Goal: Task Accomplishment & Management: Complete application form

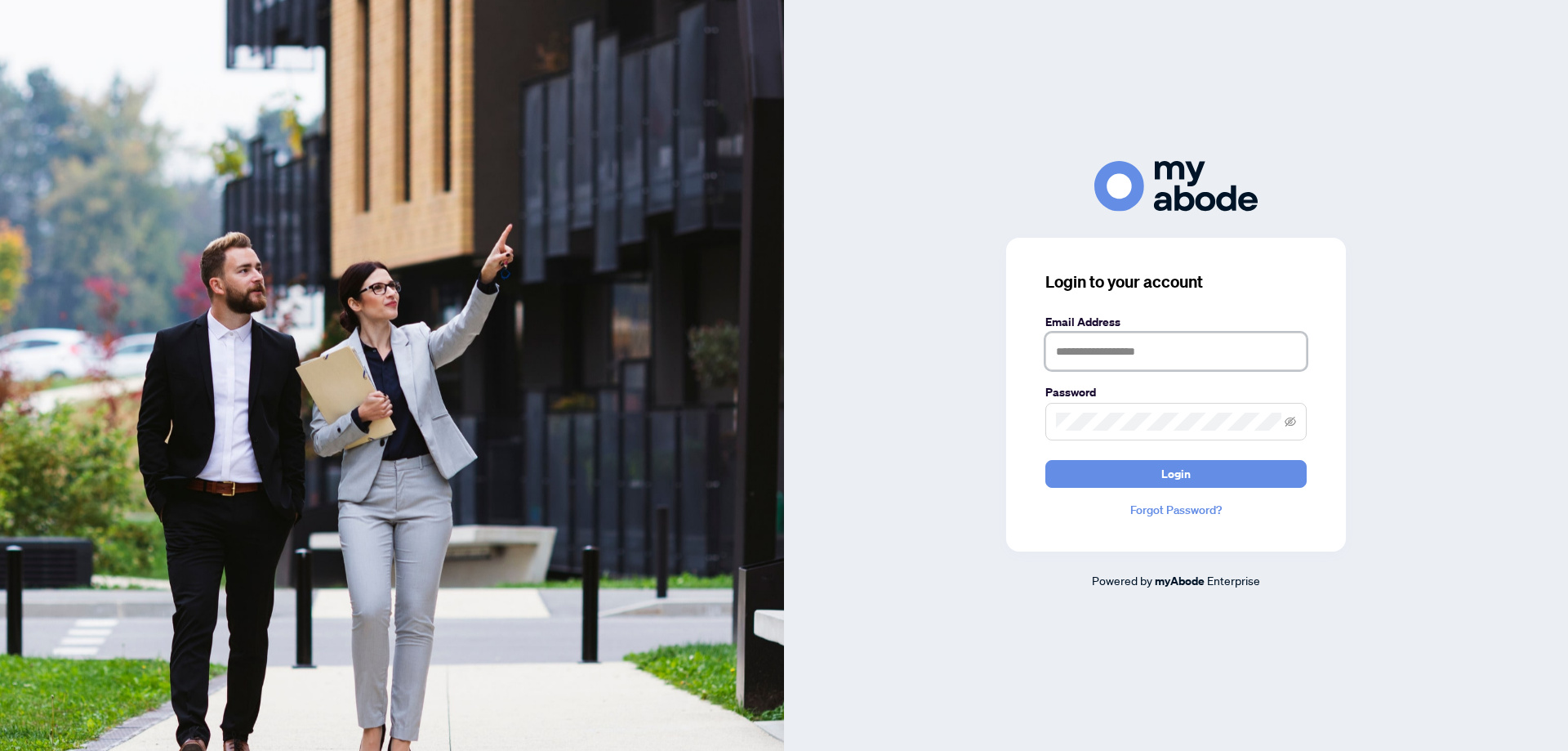
click at [1058, 350] on input "text" at bounding box center [1176, 351] width 261 height 37
type input "**********"
click at [1055, 424] on span at bounding box center [1176, 421] width 261 height 37
click at [1287, 419] on icon "eye-invisible" at bounding box center [1290, 421] width 12 height 10
click at [1287, 419] on icon "eye" at bounding box center [1290, 421] width 12 height 8
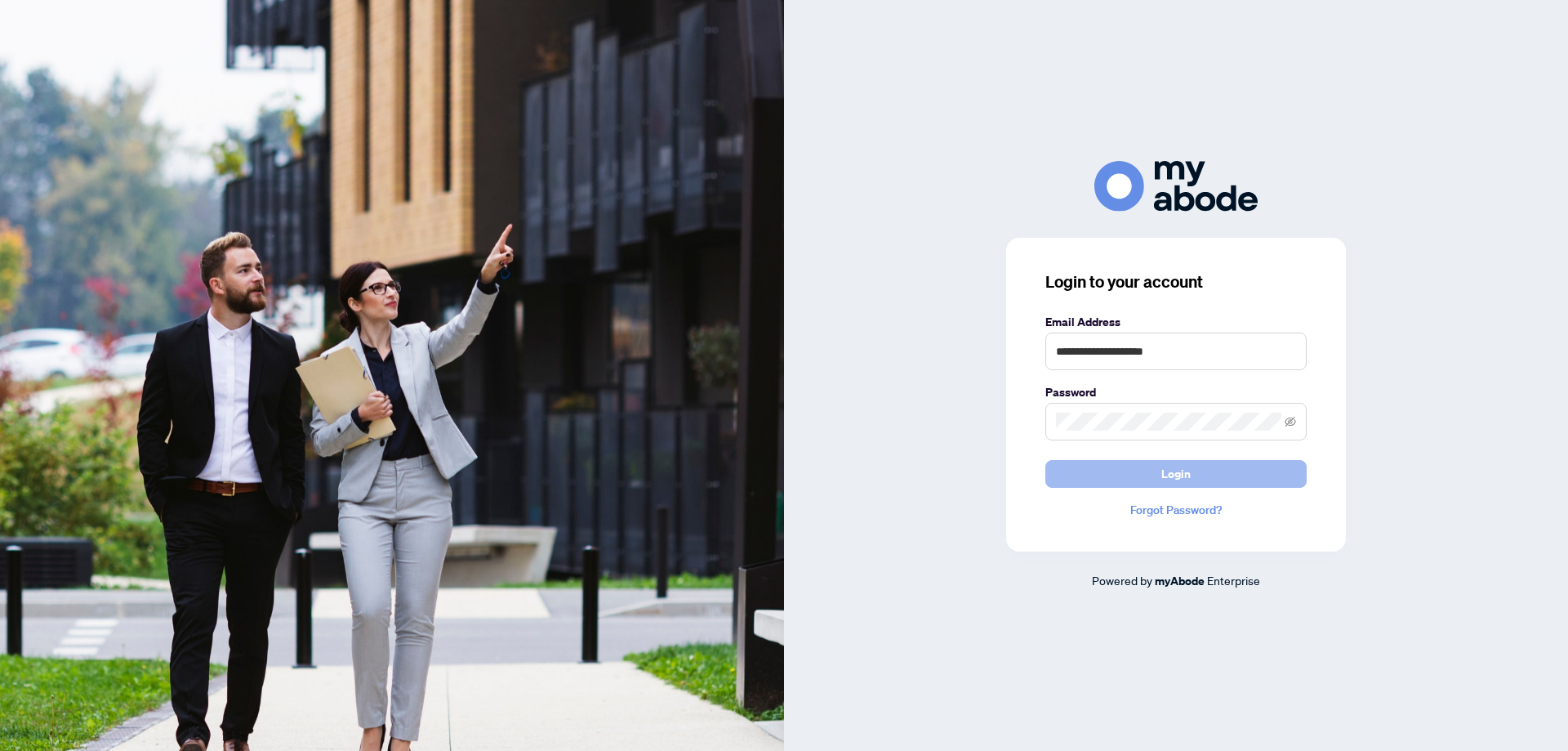
click at [1094, 470] on button "Login" at bounding box center [1176, 474] width 261 height 27
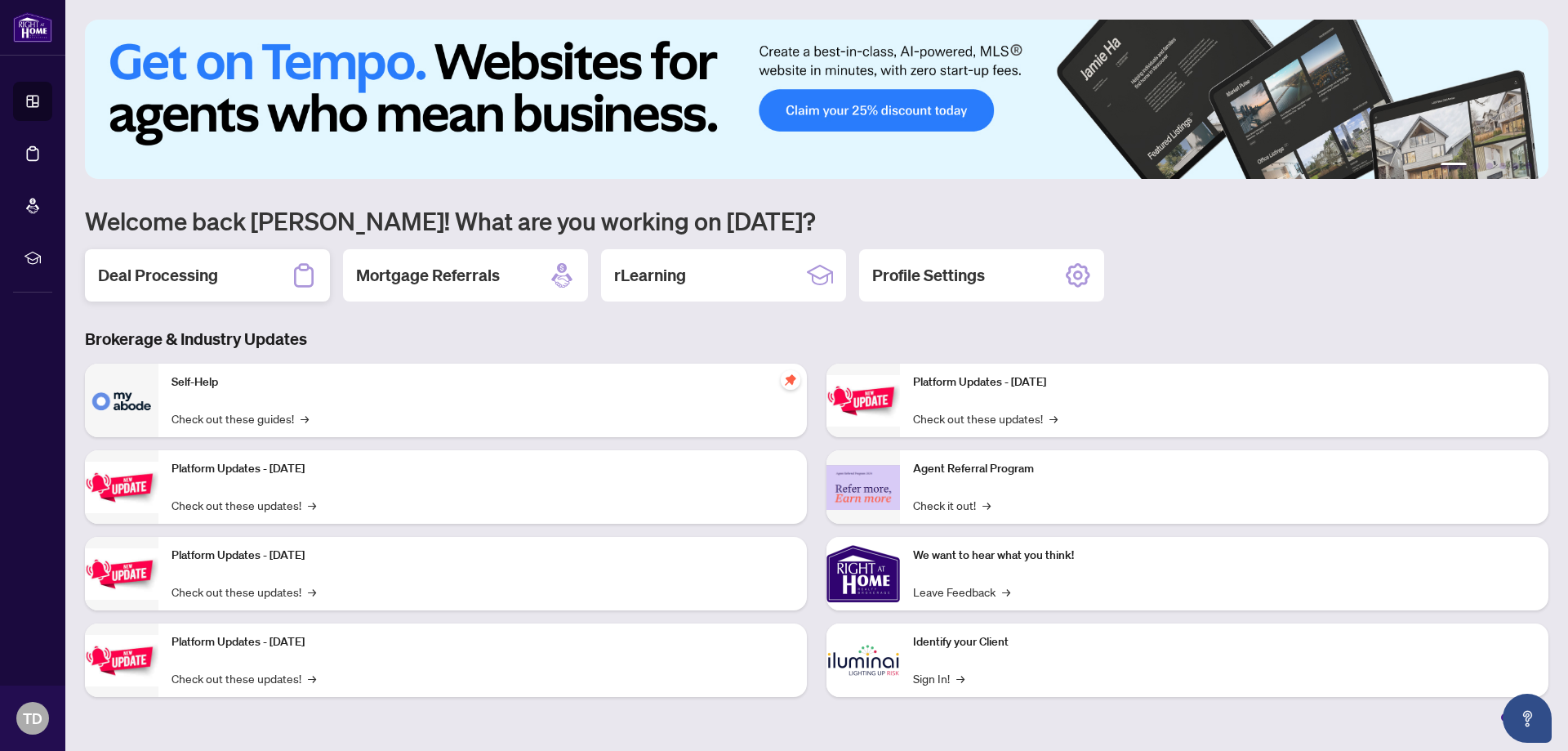
click at [186, 273] on h2 "Deal Processing" at bounding box center [158, 275] width 120 height 23
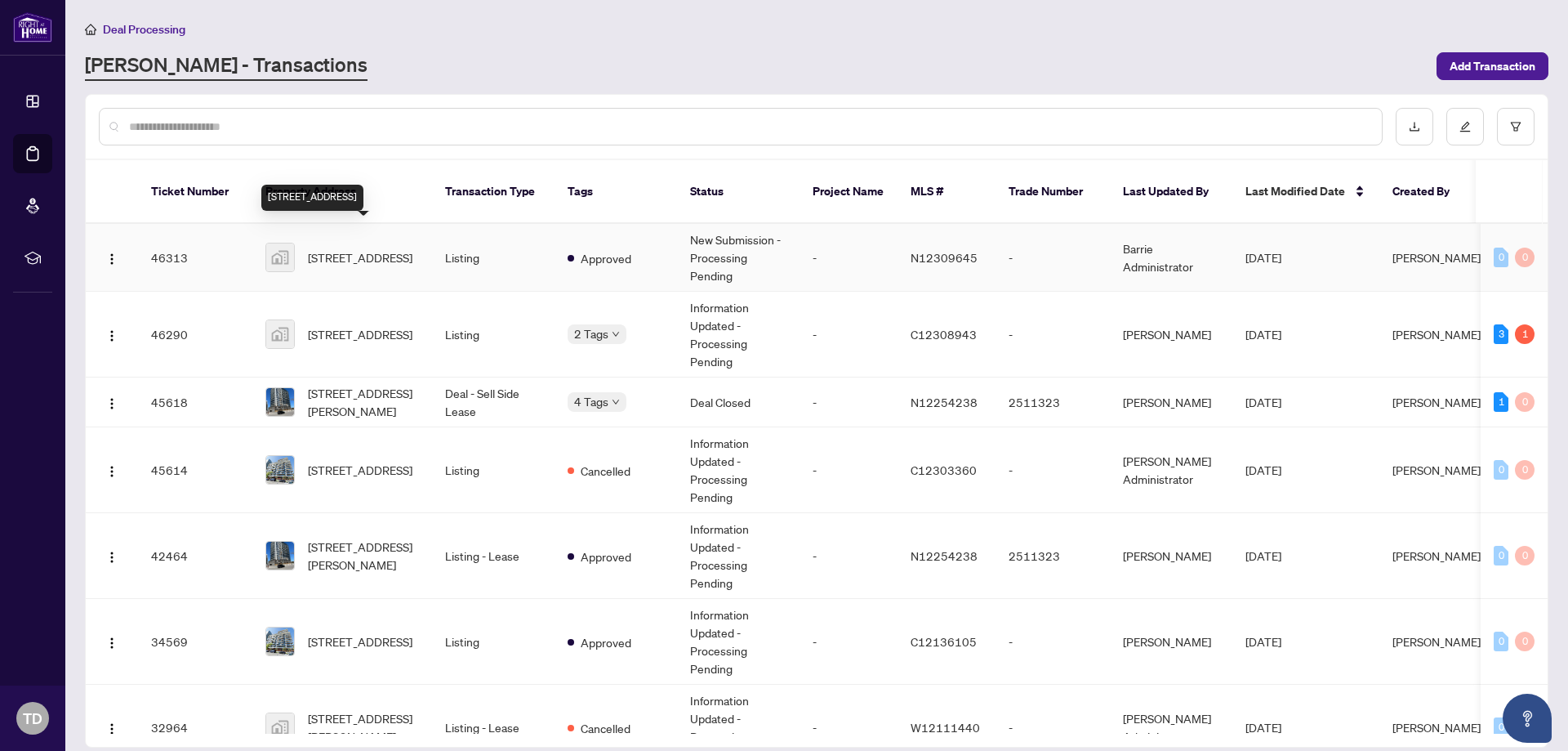
click at [365, 248] on span "[STREET_ADDRESS]" at bounding box center [360, 257] width 105 height 18
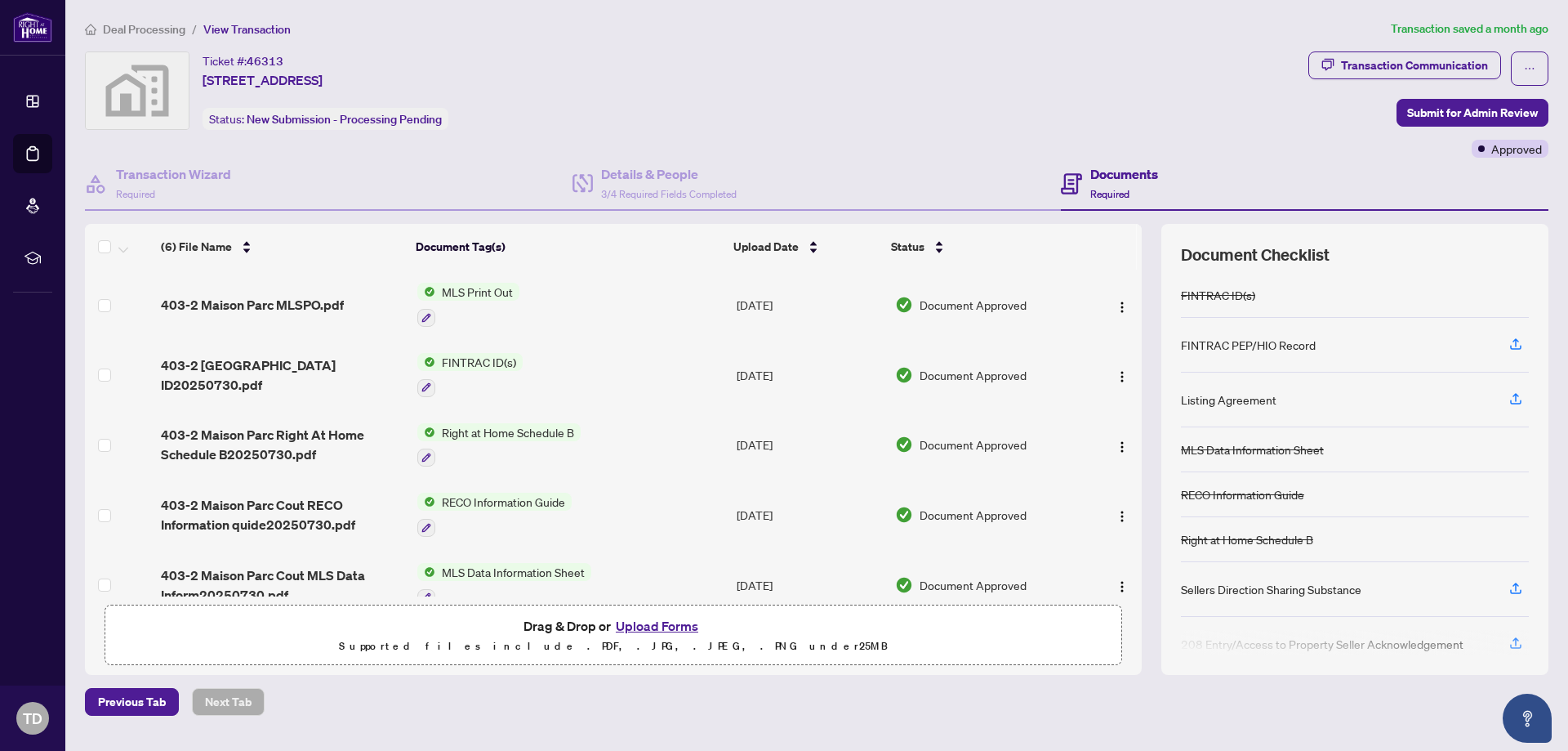
click at [658, 625] on button "Upload Forms" at bounding box center [657, 626] width 92 height 22
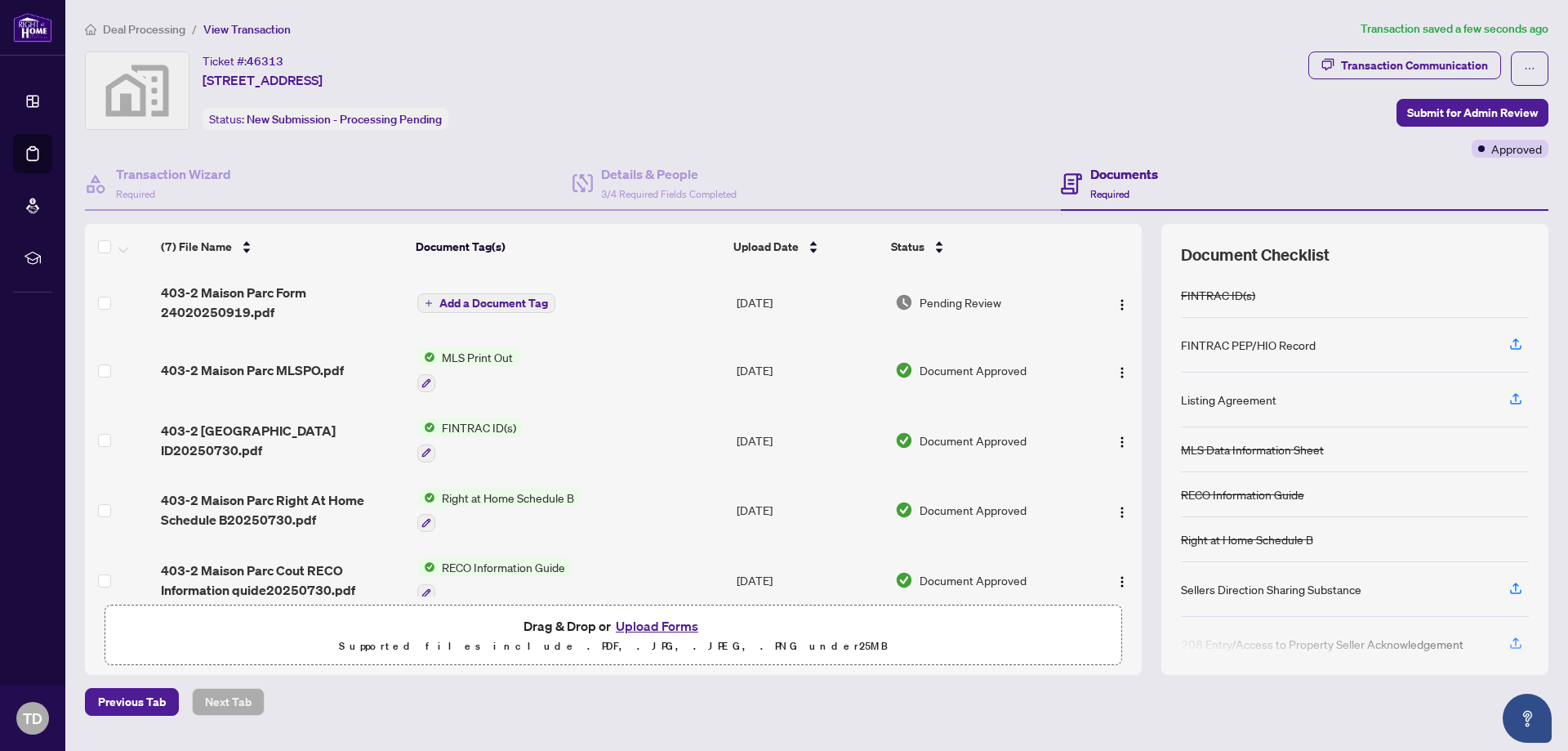
click at [483, 300] on span "Add a Document Tag" at bounding box center [494, 303] width 109 height 12
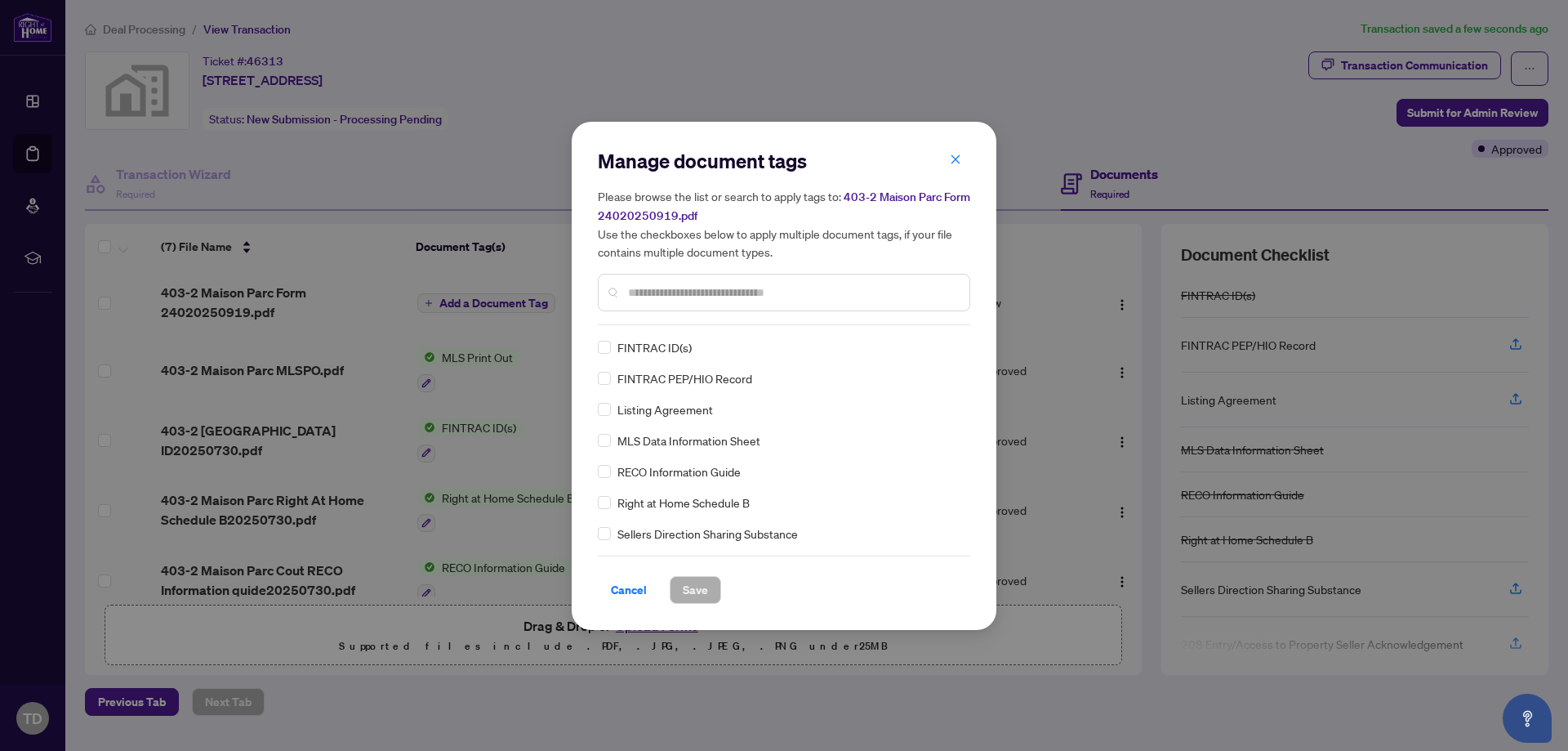
click at [628, 287] on input "text" at bounding box center [792, 293] width 329 height 18
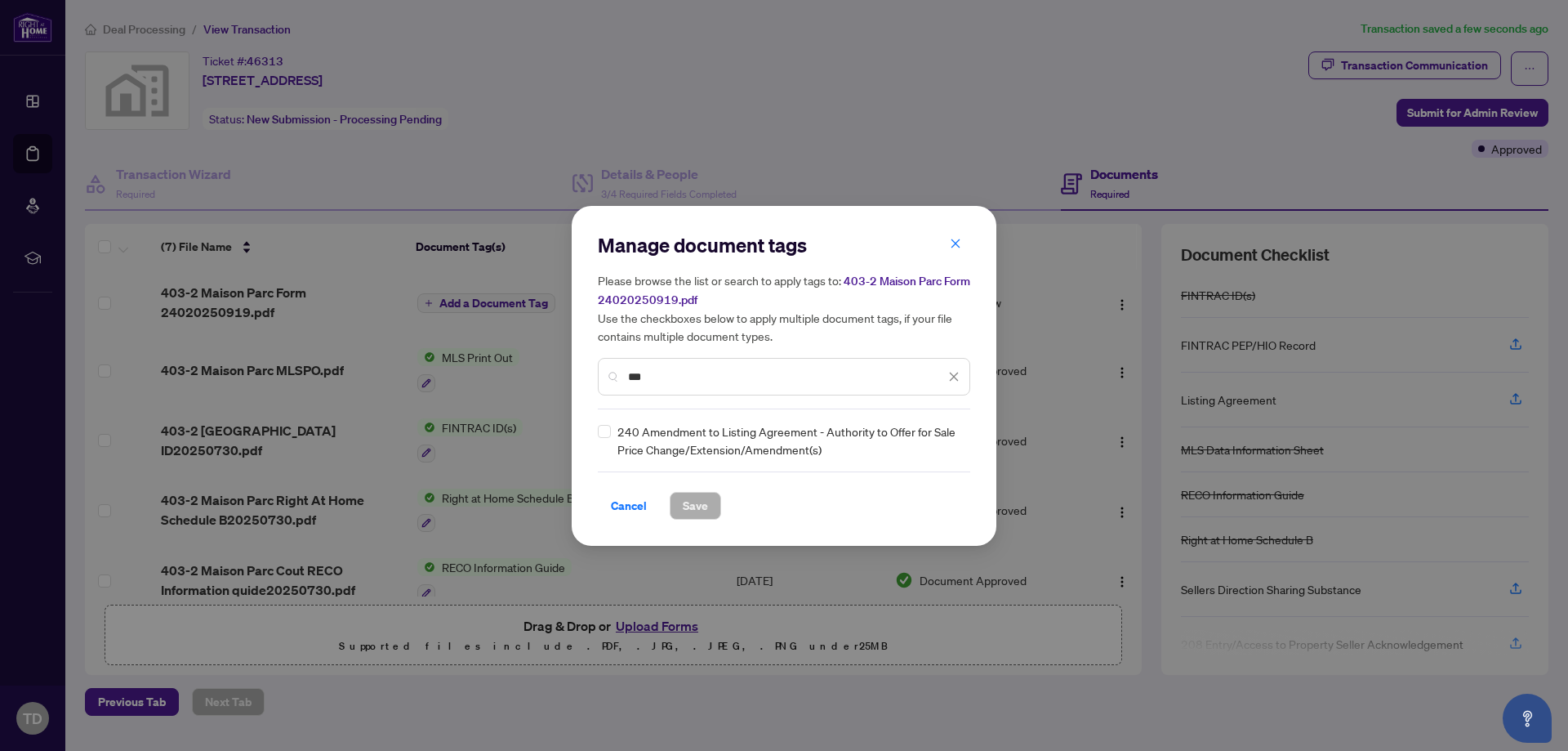
type input "***"
click at [692, 498] on span "Save" at bounding box center [696, 506] width 26 height 27
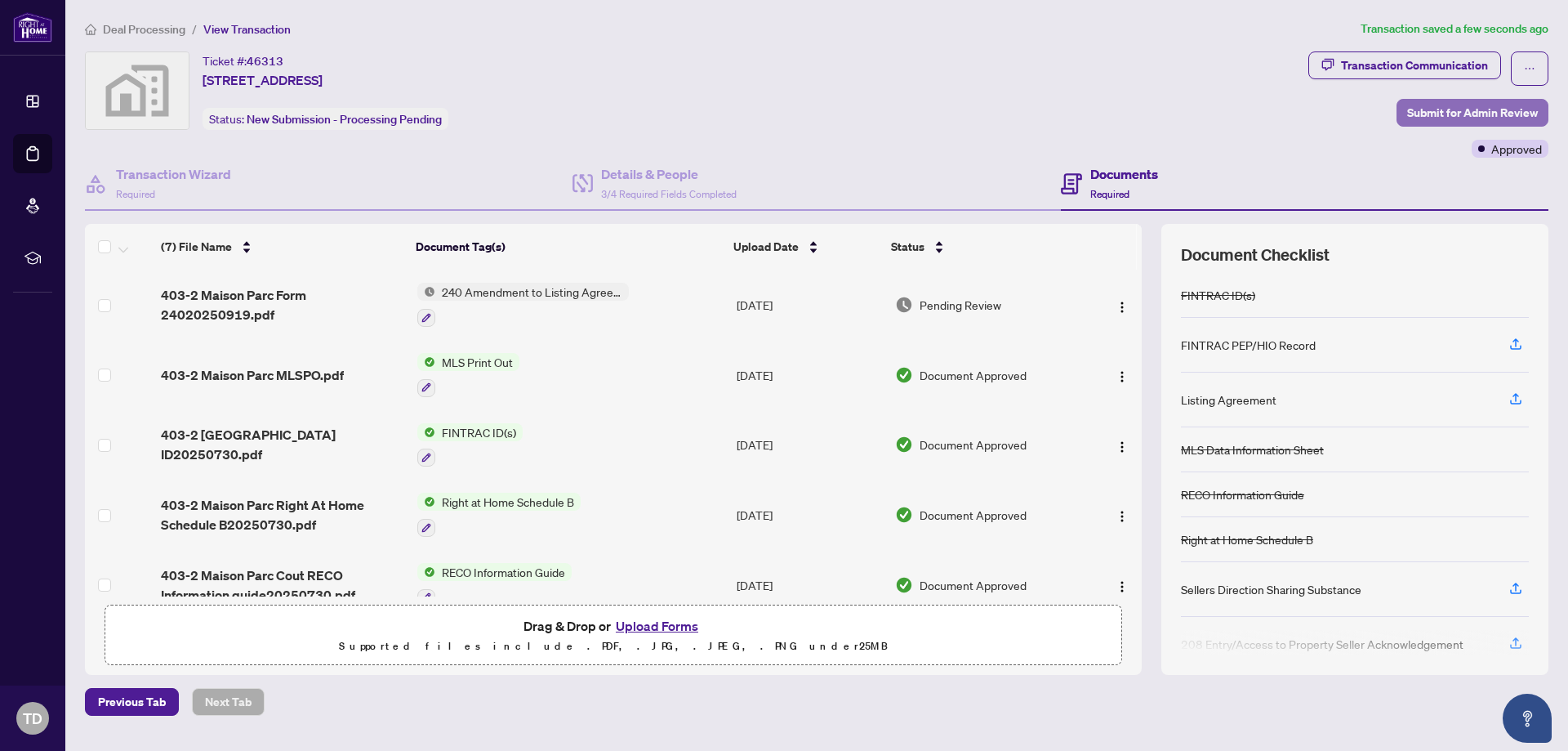
click at [1456, 113] on span "Submit for Admin Review" at bounding box center [1472, 113] width 131 height 27
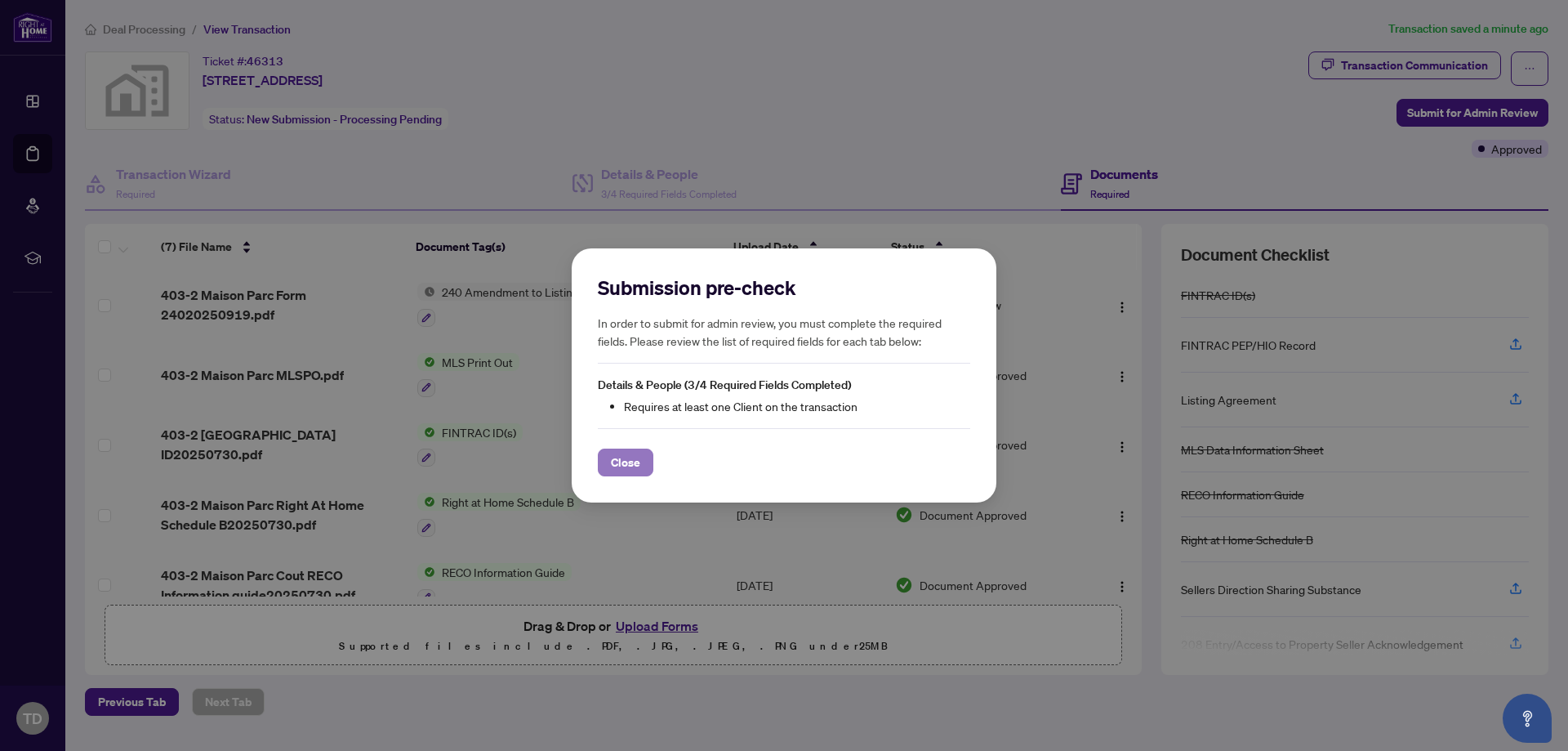
click at [626, 462] on span "Close" at bounding box center [626, 462] width 29 height 27
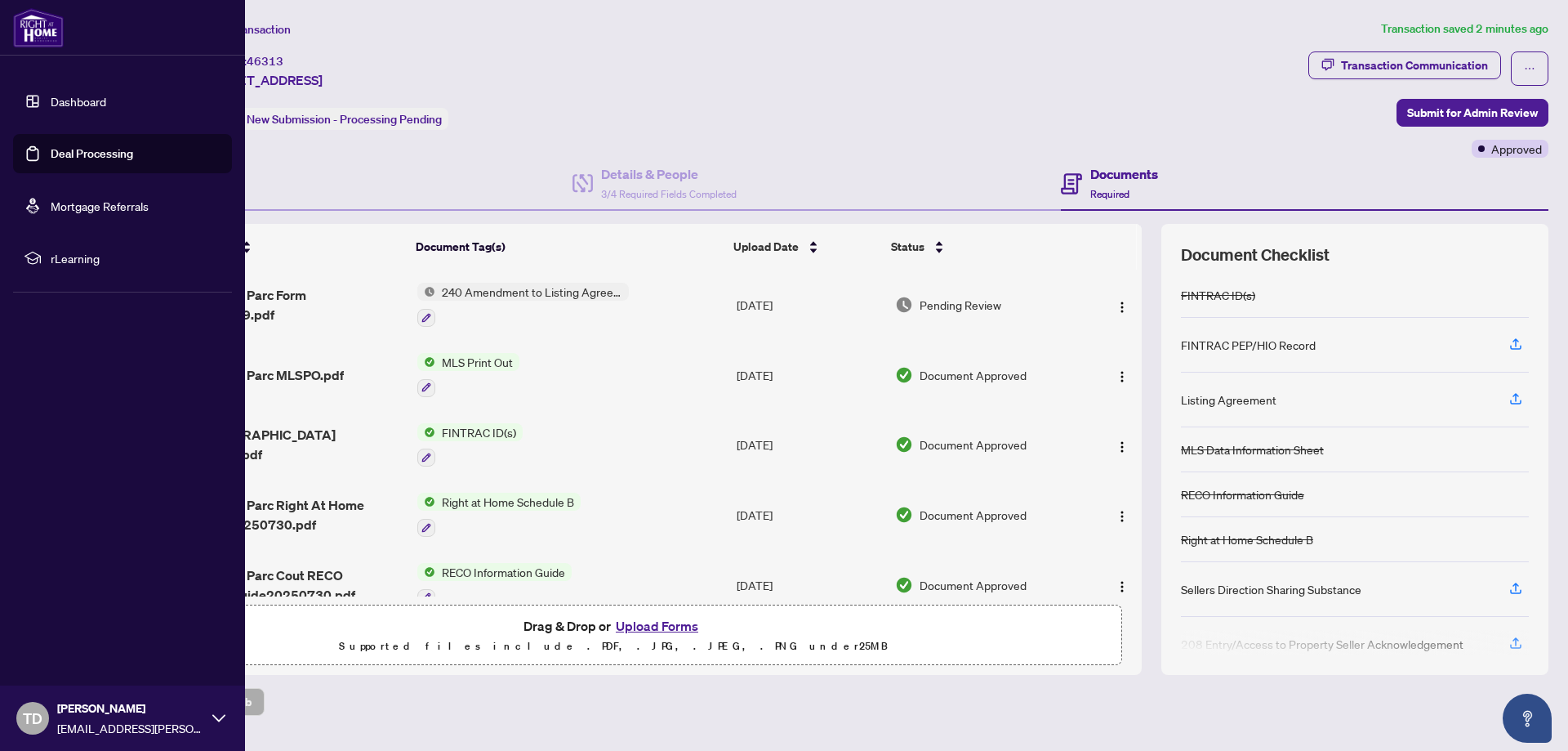
click at [78, 101] on link "Dashboard" at bounding box center [78, 101] width 56 height 15
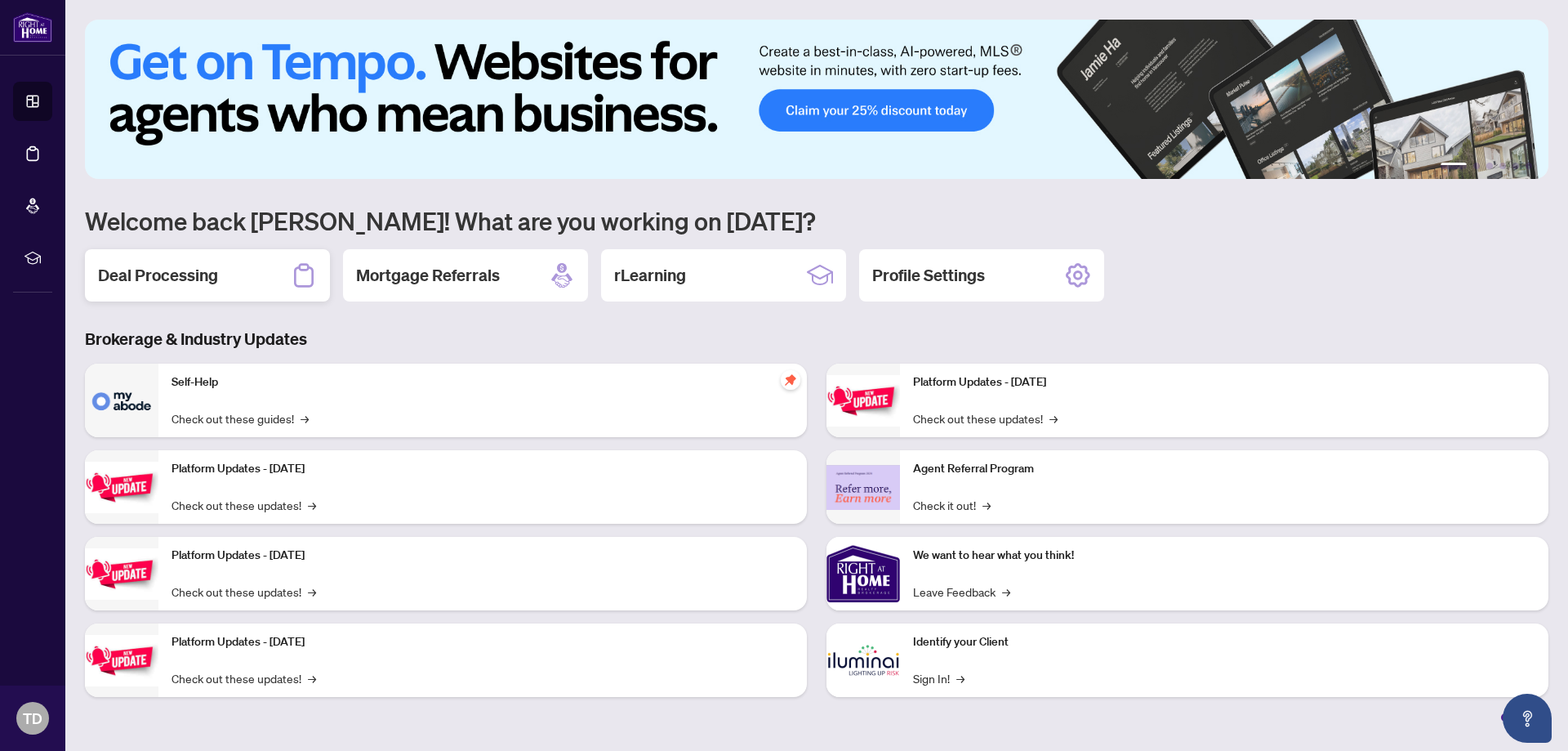
click at [180, 275] on h2 "Deal Processing" at bounding box center [158, 275] width 120 height 23
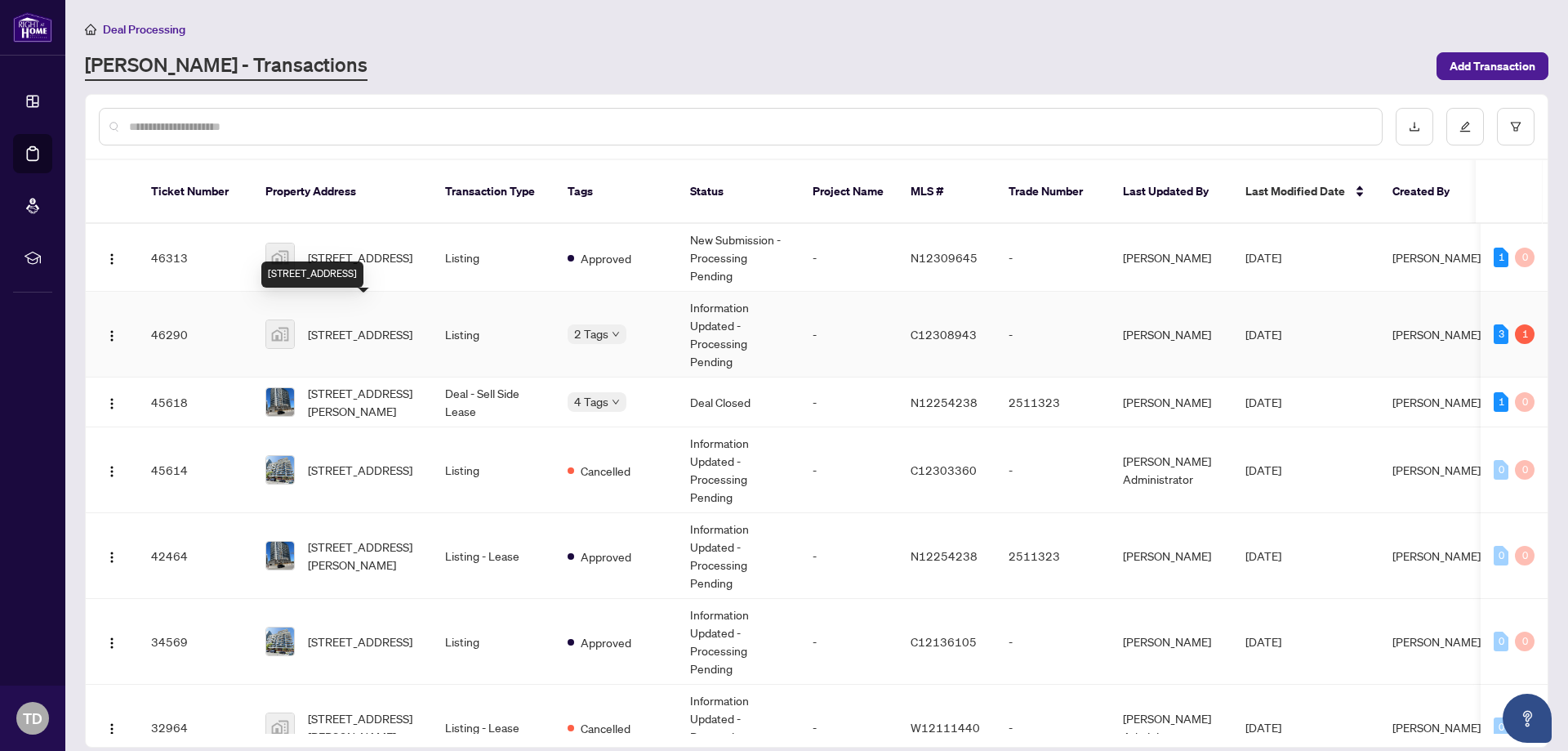
click at [350, 325] on span "[STREET_ADDRESS]" at bounding box center [360, 334] width 105 height 18
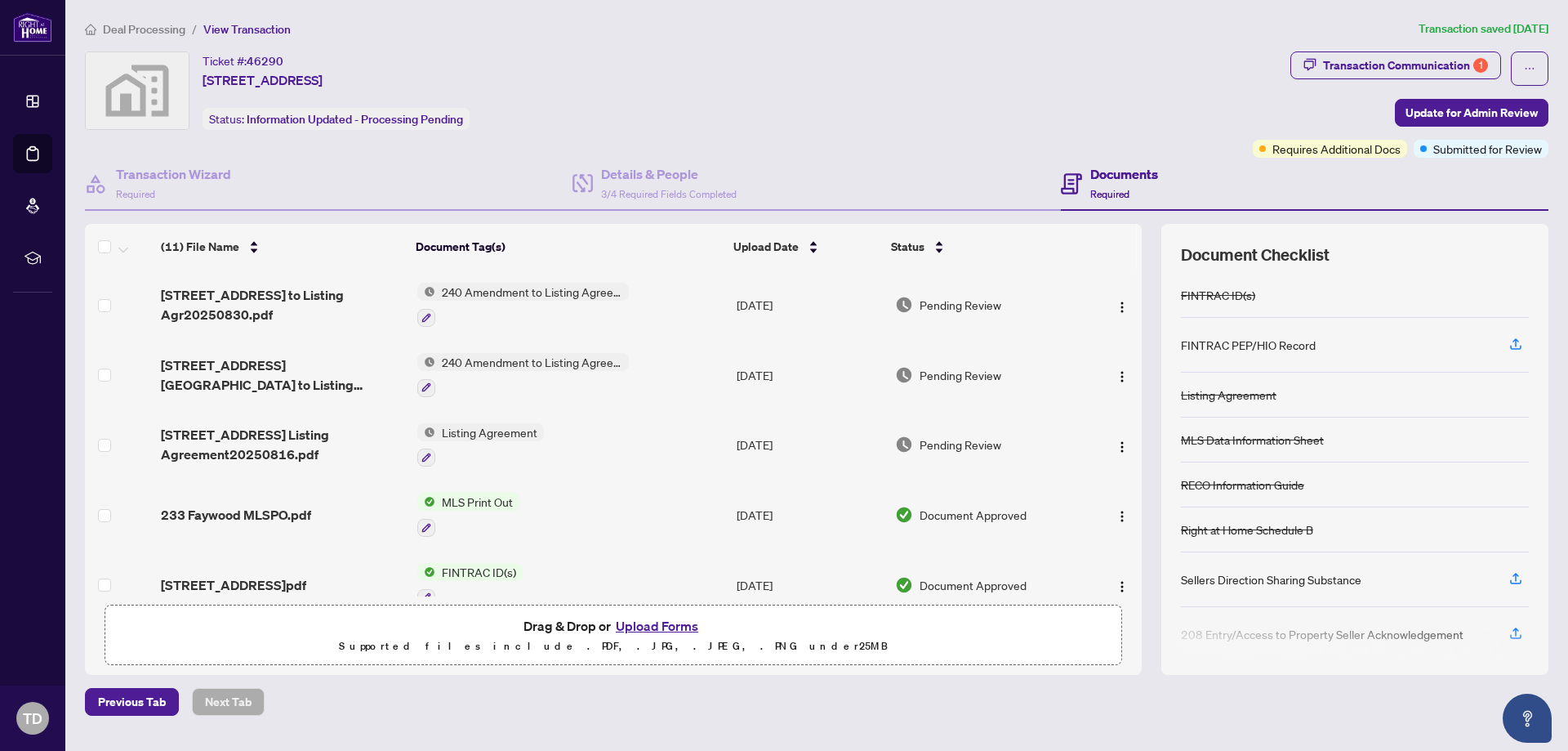
click at [656, 625] on button "Upload Forms" at bounding box center [657, 626] width 92 height 22
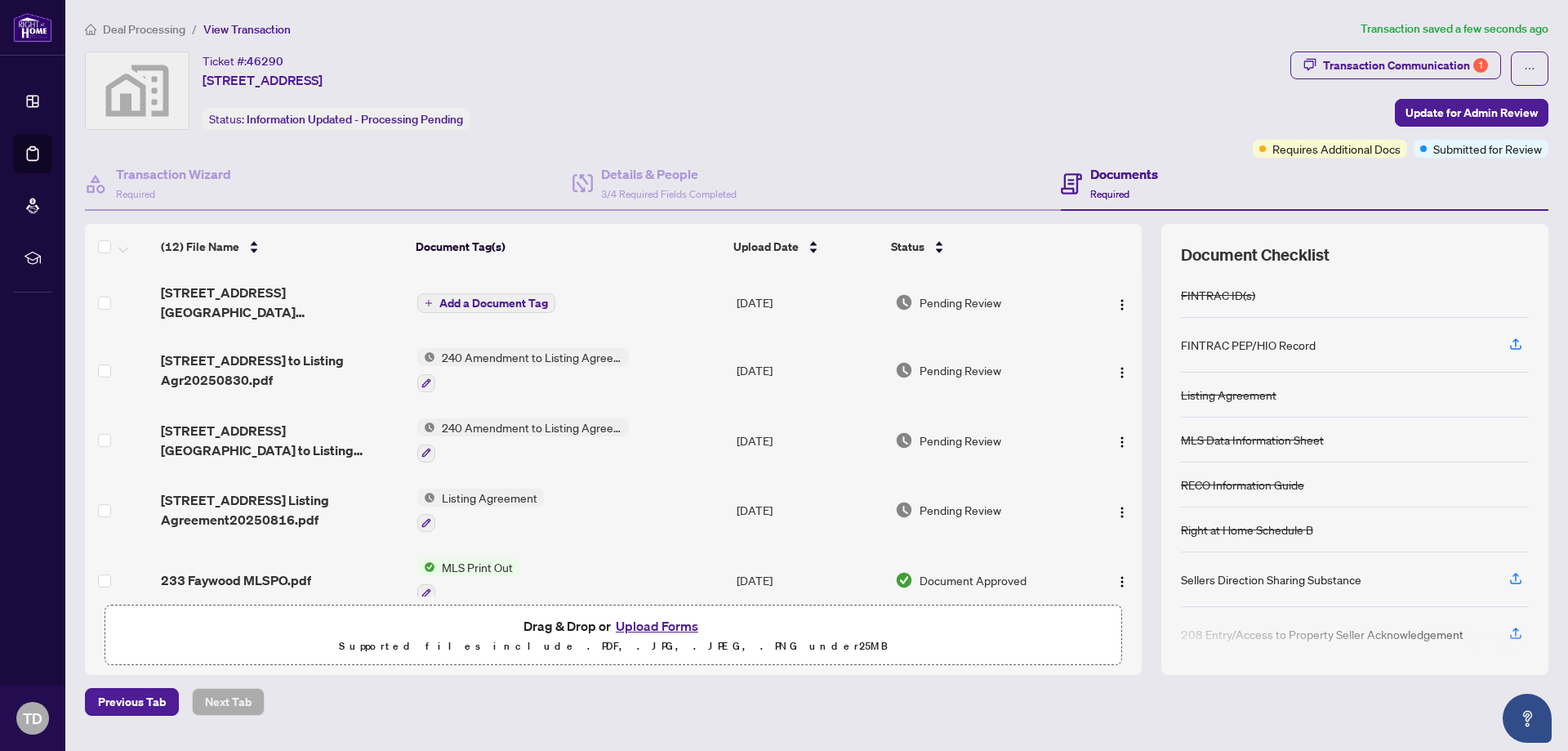
click at [505, 299] on span "Add a Document Tag" at bounding box center [494, 303] width 109 height 12
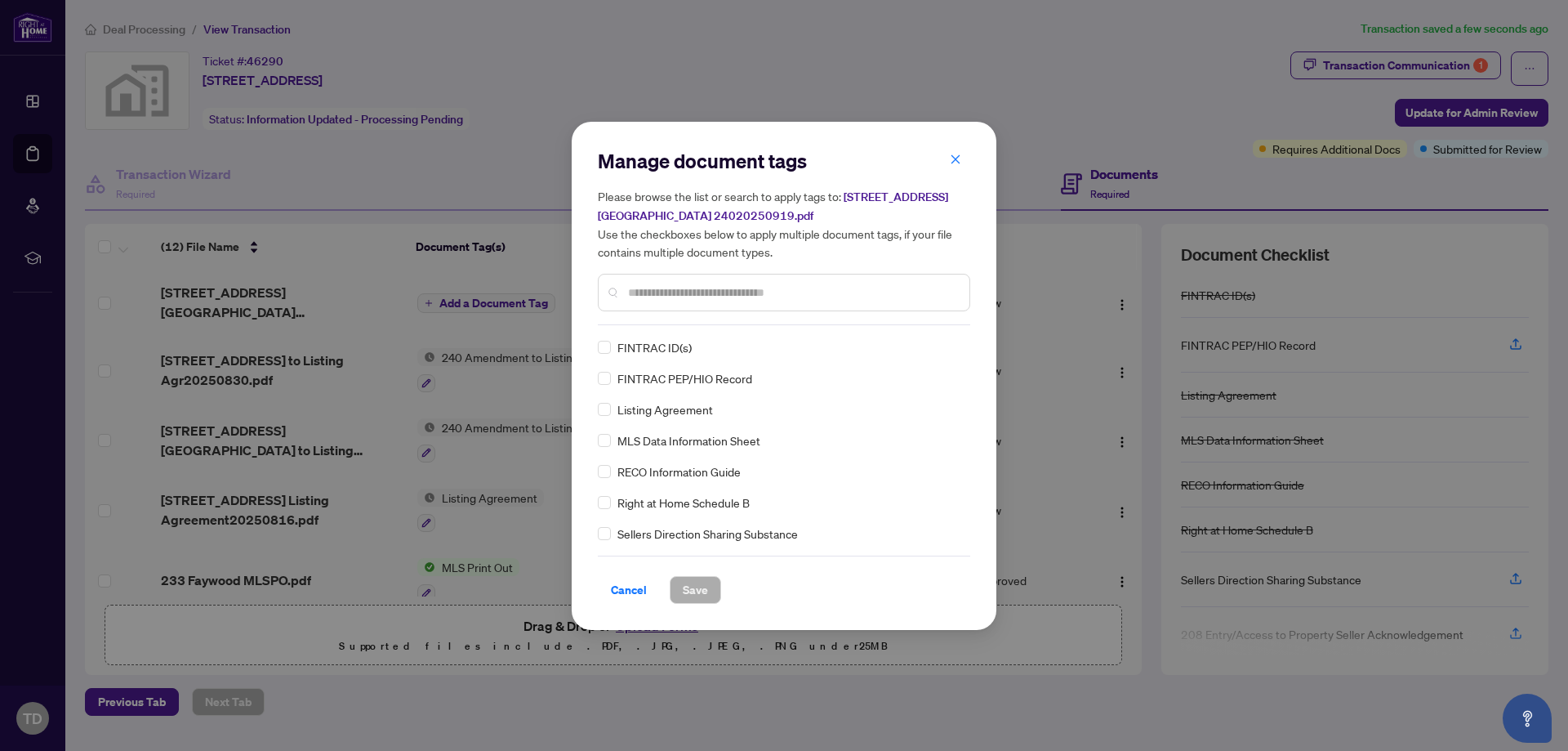
click at [625, 288] on div at bounding box center [784, 293] width 373 height 37
click at [629, 279] on div at bounding box center [784, 293] width 373 height 37
click at [635, 275] on div at bounding box center [784, 293] width 373 height 37
click at [636, 287] on input "text" at bounding box center [792, 293] width 329 height 18
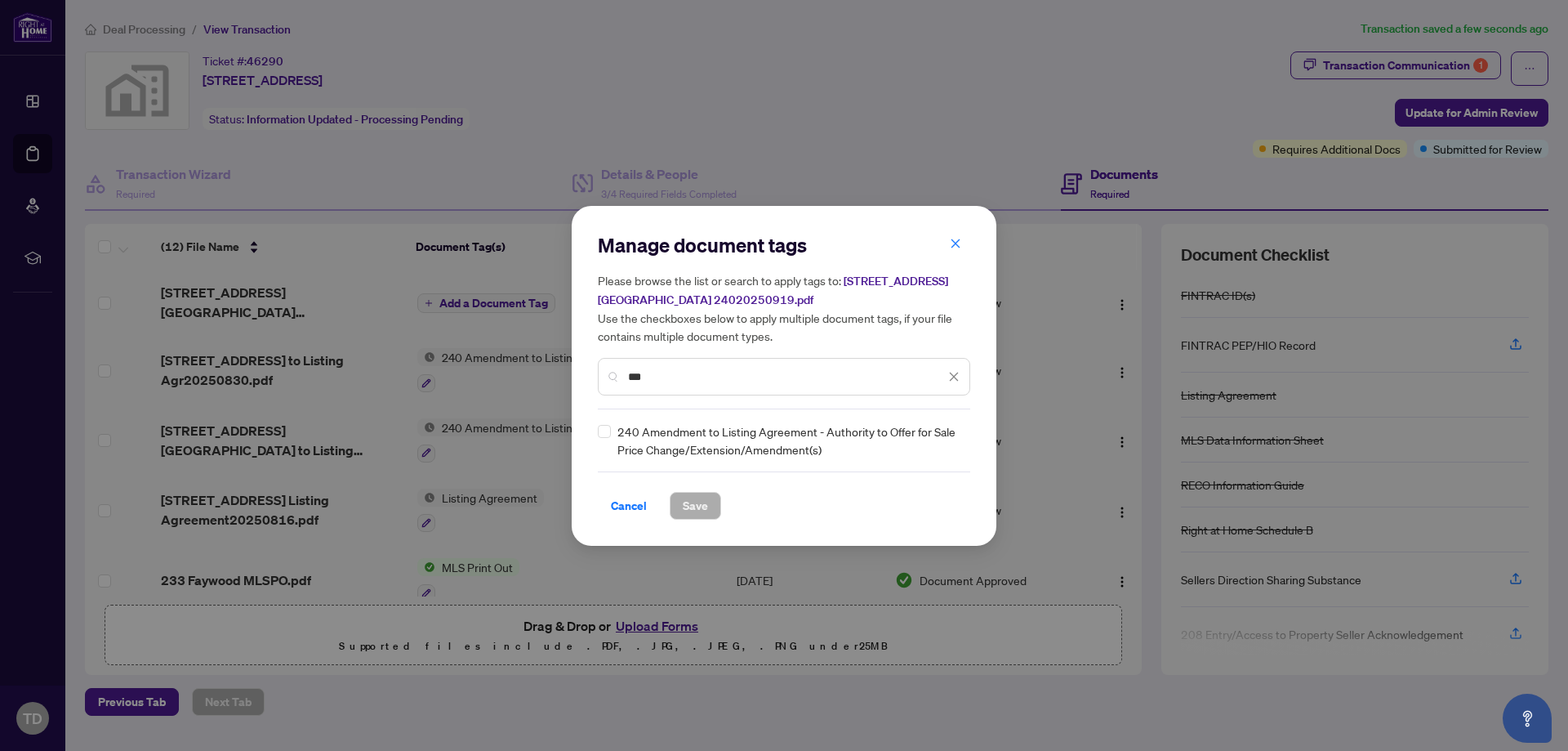
type input "***"
click at [731, 437] on span "240 Amendment to Listing Agreement - Authority to Offer for Sale Price Change/E…" at bounding box center [770, 440] width 306 height 36
click at [660, 444] on span "240 Amendment to Listing Agreement - Authority to Offer for Sale Price Change/E…" at bounding box center [770, 440] width 306 height 36
click at [692, 498] on span "Save" at bounding box center [696, 506] width 26 height 27
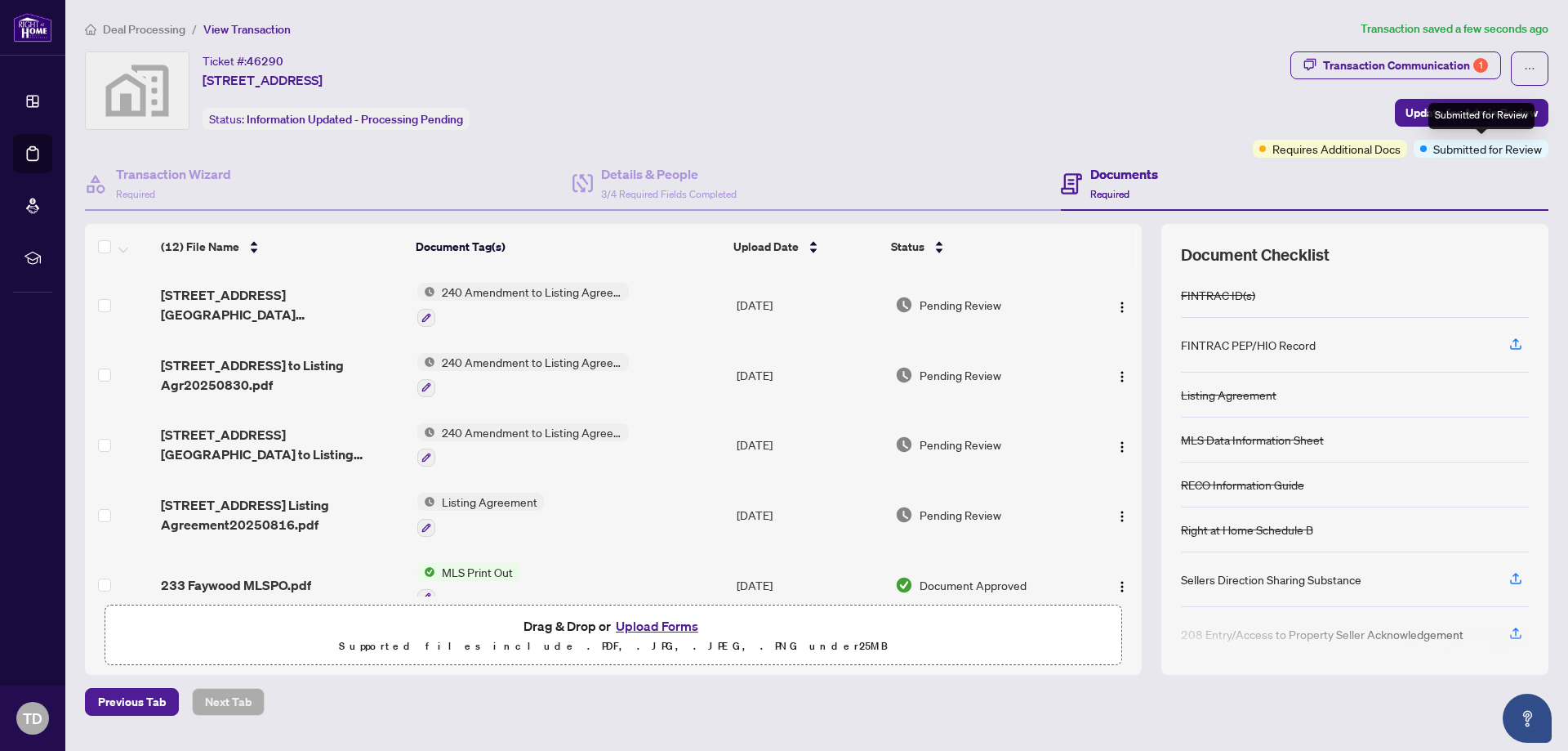
click at [1466, 120] on div "Submitted for Review" at bounding box center [1482, 116] width 106 height 27
click at [1440, 61] on div "Transaction Communication 1" at bounding box center [1405, 65] width 165 height 27
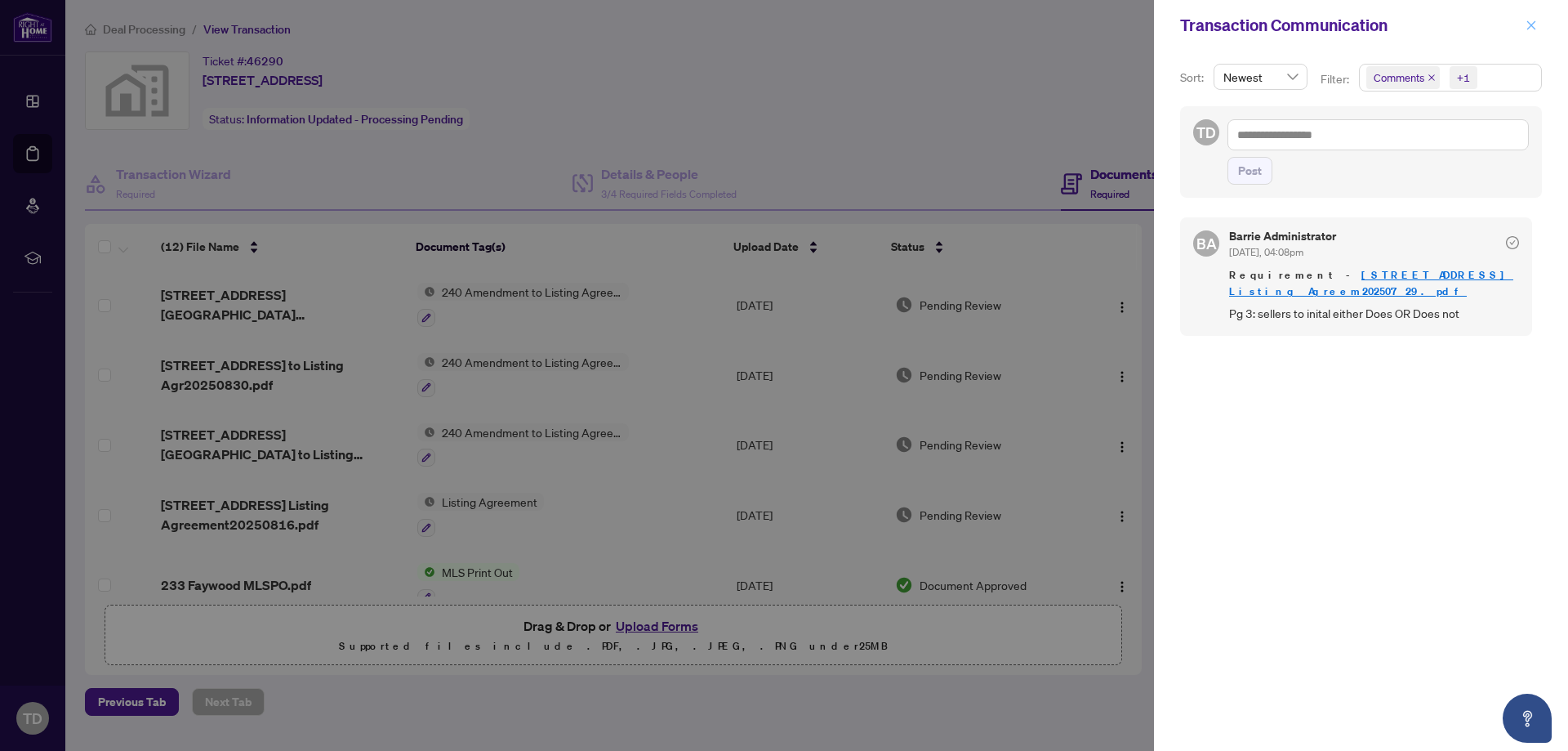
click at [1535, 26] on icon "close" at bounding box center [1532, 26] width 12 height 12
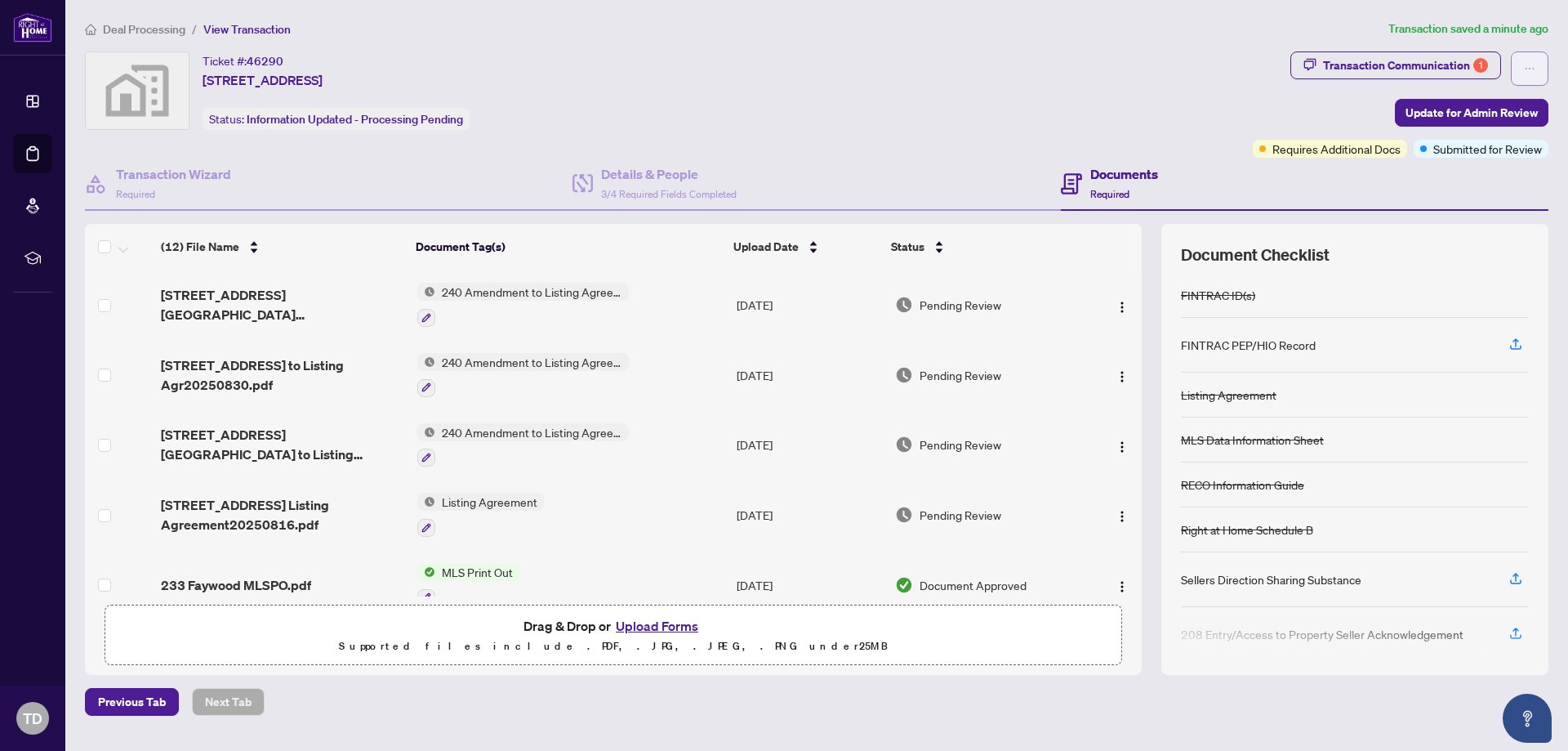
click at [1526, 67] on icon "ellipsis" at bounding box center [1530, 69] width 12 height 12
click at [1108, 56] on div "Ticket #: 46290 [STREET_ADDRESS] Status: Information Updated - Processing Pendi…" at bounding box center [665, 90] width 1161 height 79
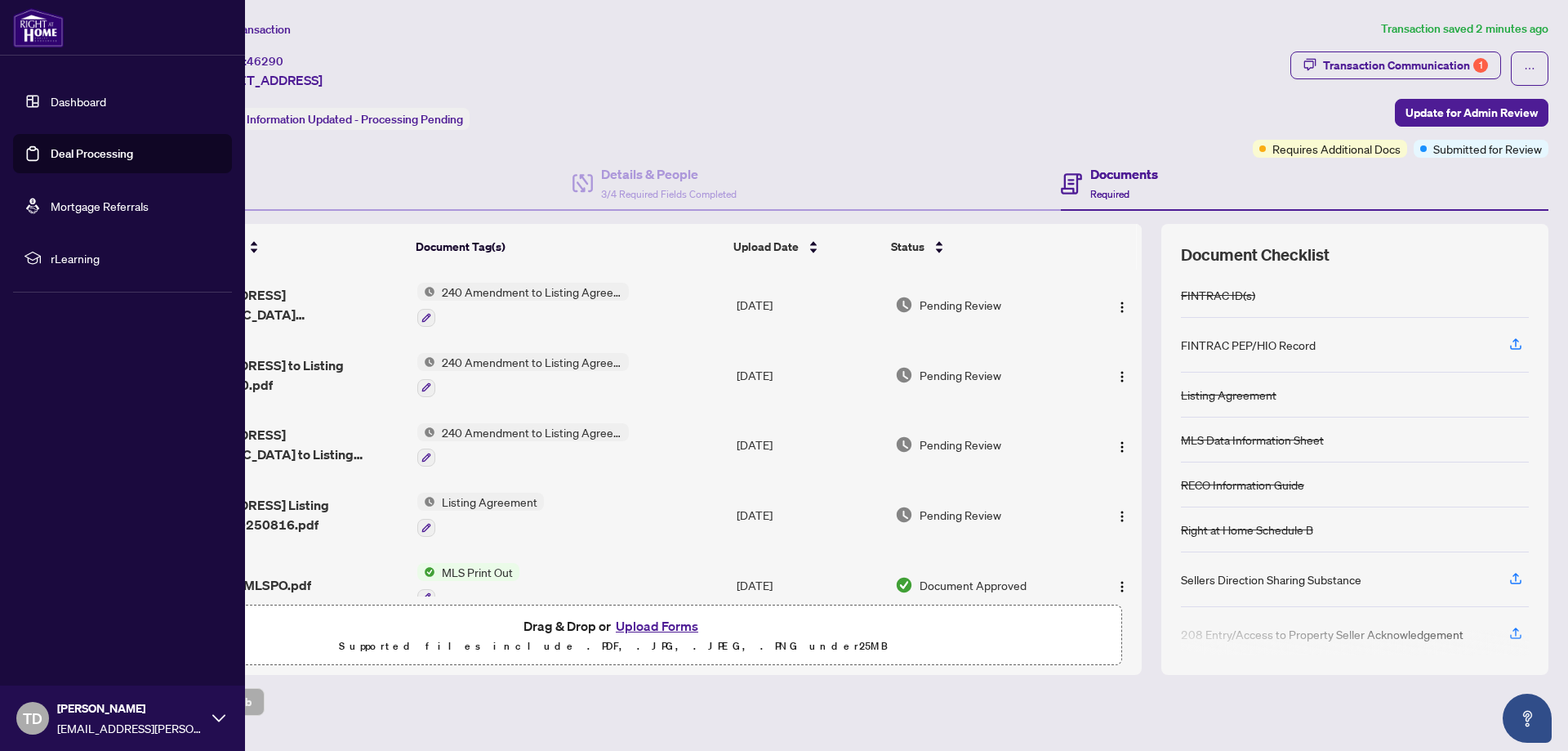
click at [209, 717] on div "TD [PERSON_NAME] [EMAIL_ADDRESS][PERSON_NAME][DOMAIN_NAME]" at bounding box center [123, 718] width 245 height 66
click at [64, 615] on span "Logout" at bounding box center [65, 620] width 36 height 27
